Goal: Register for event/course

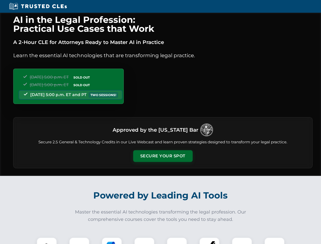
click at [163, 156] on button "Secure Your Spot" at bounding box center [163, 156] width 60 height 12
click at [47, 241] on img at bounding box center [46, 248] width 15 height 15
